Goal: Task Accomplishment & Management: Manage account settings

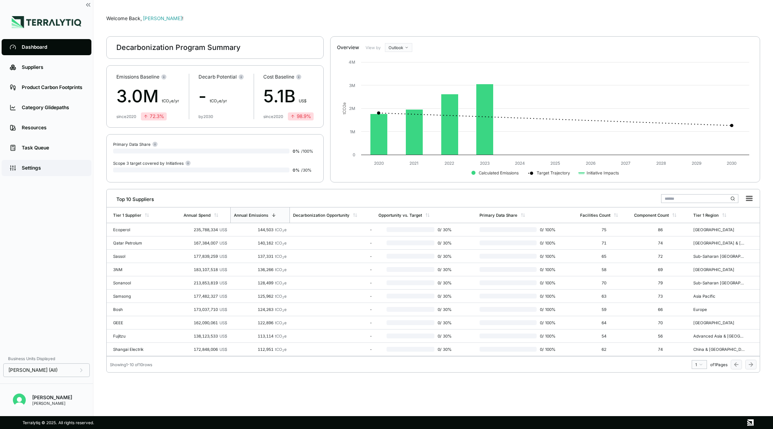
click at [51, 166] on div "Settings" at bounding box center [53, 168] width 62 height 6
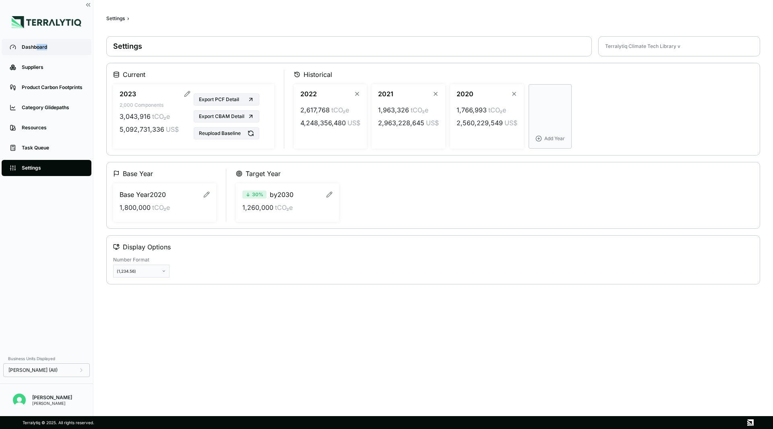
drag, startPoint x: 36, startPoint y: 48, endPoint x: 54, endPoint y: 47, distance: 18.2
click at [54, 47] on div "Dashboard" at bounding box center [53, 47] width 62 height 6
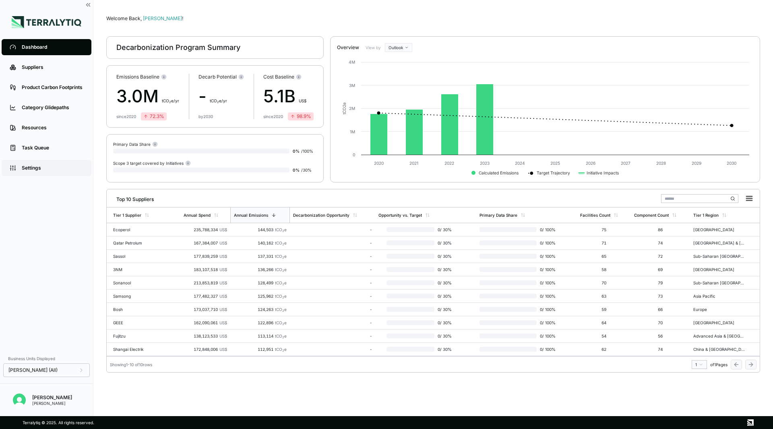
click at [48, 167] on div "Settings" at bounding box center [53, 168] width 62 height 6
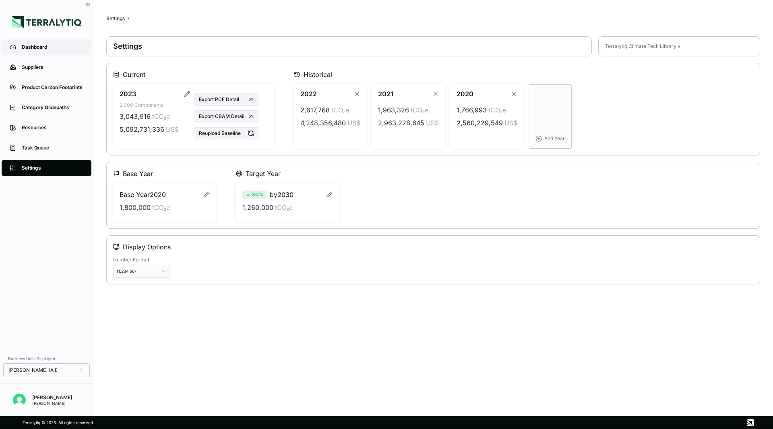
click at [52, 46] on div "Dashboard" at bounding box center [53, 47] width 62 height 6
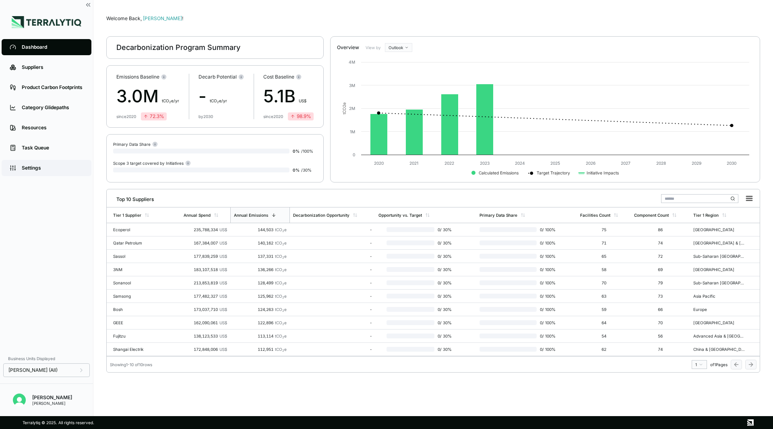
click at [39, 167] on div "Settings" at bounding box center [53, 168] width 62 height 6
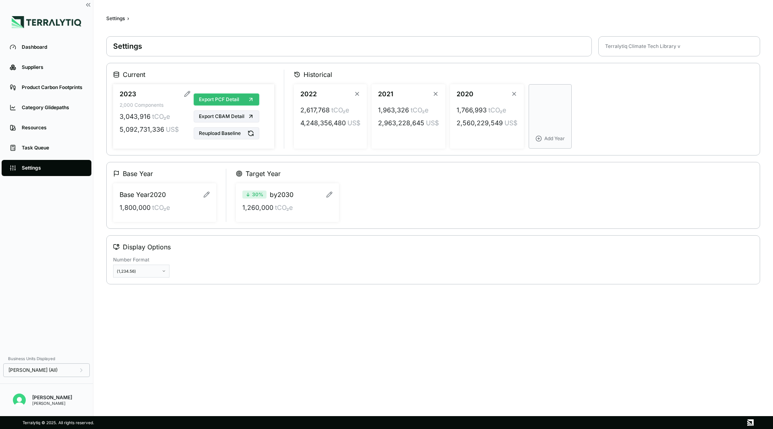
click at [250, 98] on icon at bounding box center [251, 99] width 3 height 3
click at [524, 17] on div "Settings ›" at bounding box center [433, 18] width 654 height 6
